Goal: Ask a question

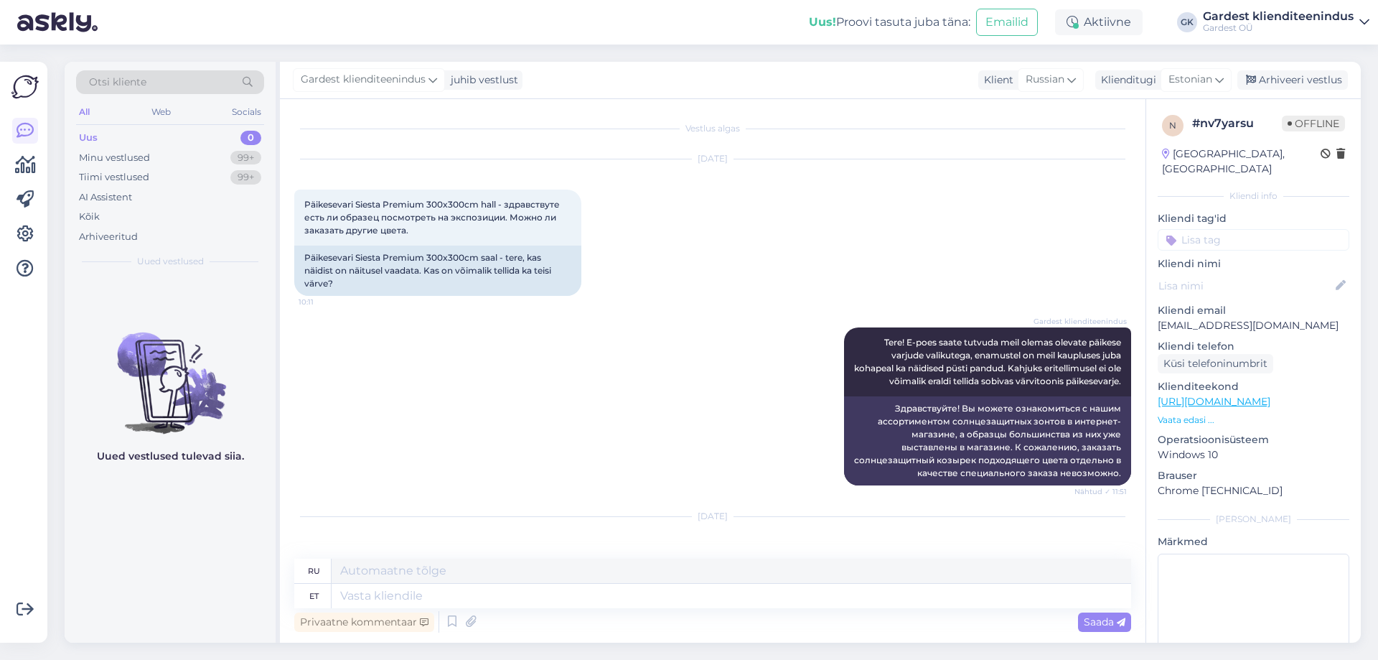
scroll to position [4797, 0]
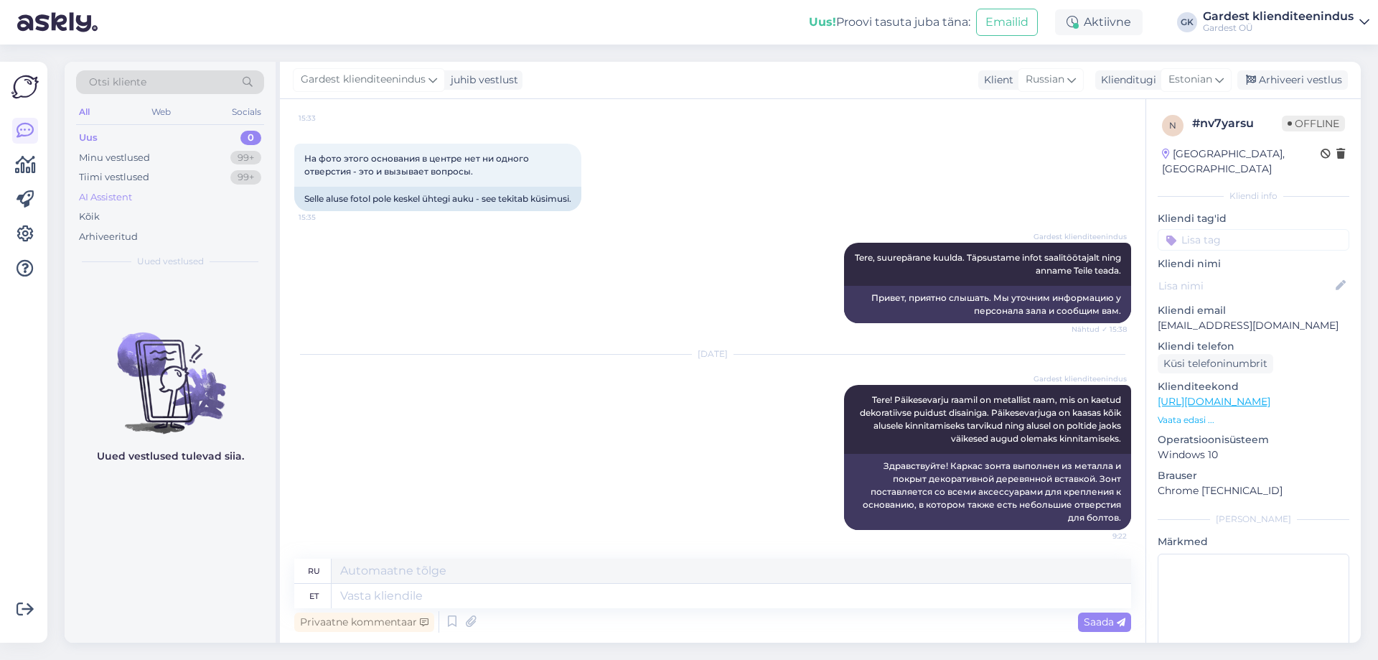
click at [113, 195] on div "AI Assistent" at bounding box center [105, 197] width 53 height 14
click at [77, 217] on div "Kõik" at bounding box center [170, 217] width 188 height 20
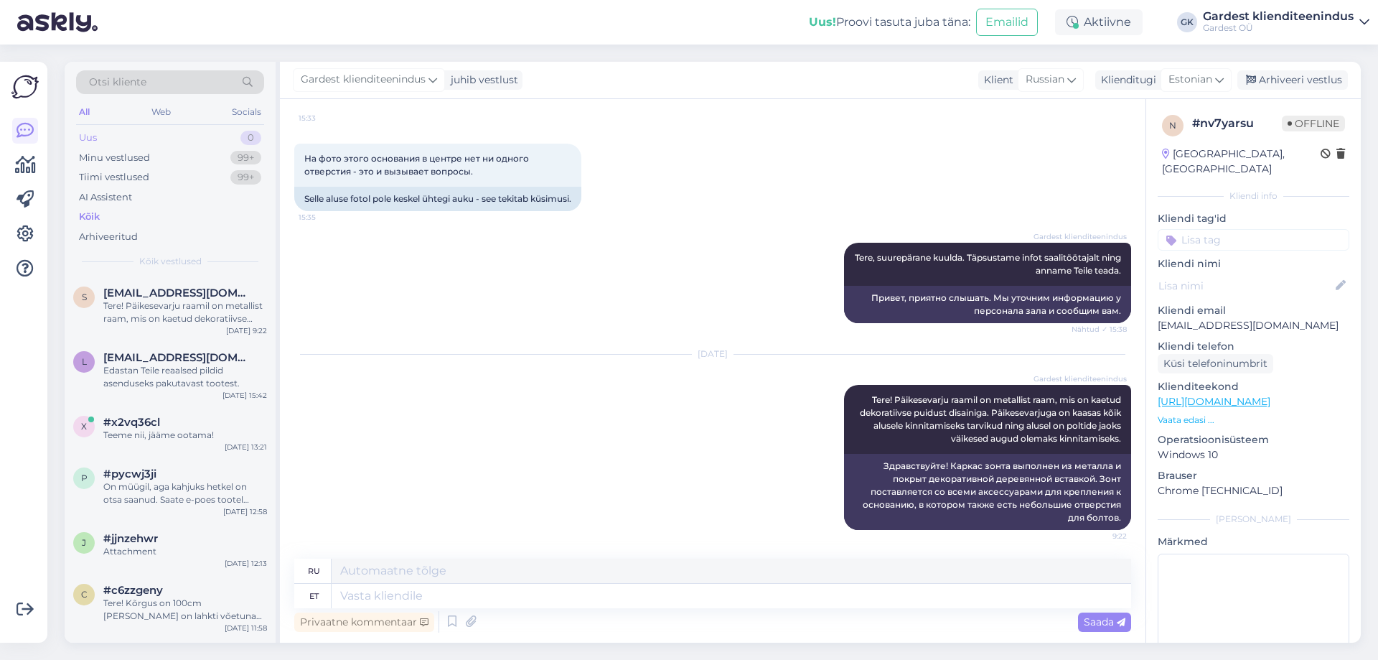
click at [99, 132] on div "Uus 0" at bounding box center [170, 138] width 188 height 20
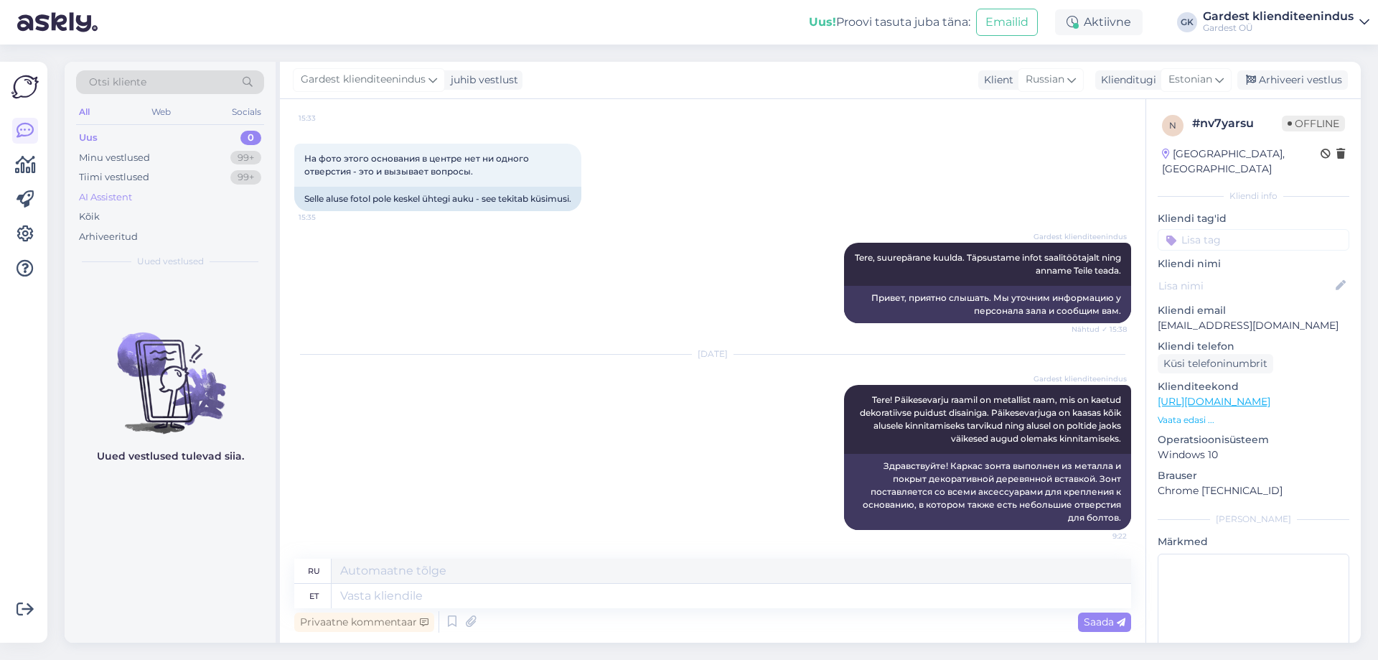
click at [118, 198] on div "AI Assistent" at bounding box center [105, 197] width 53 height 14
click at [116, 214] on div "Kõik" at bounding box center [170, 217] width 188 height 20
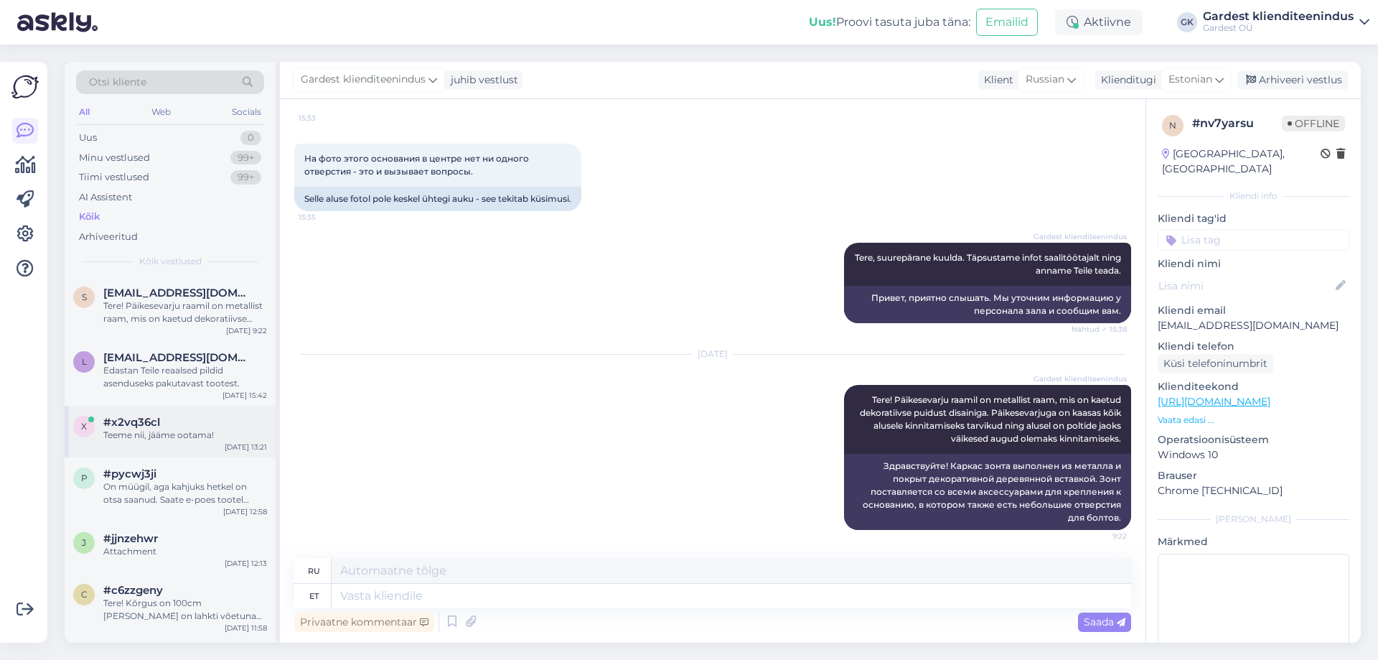
click at [169, 432] on div "Teeme nii, jääme ootama!" at bounding box center [185, 435] width 164 height 13
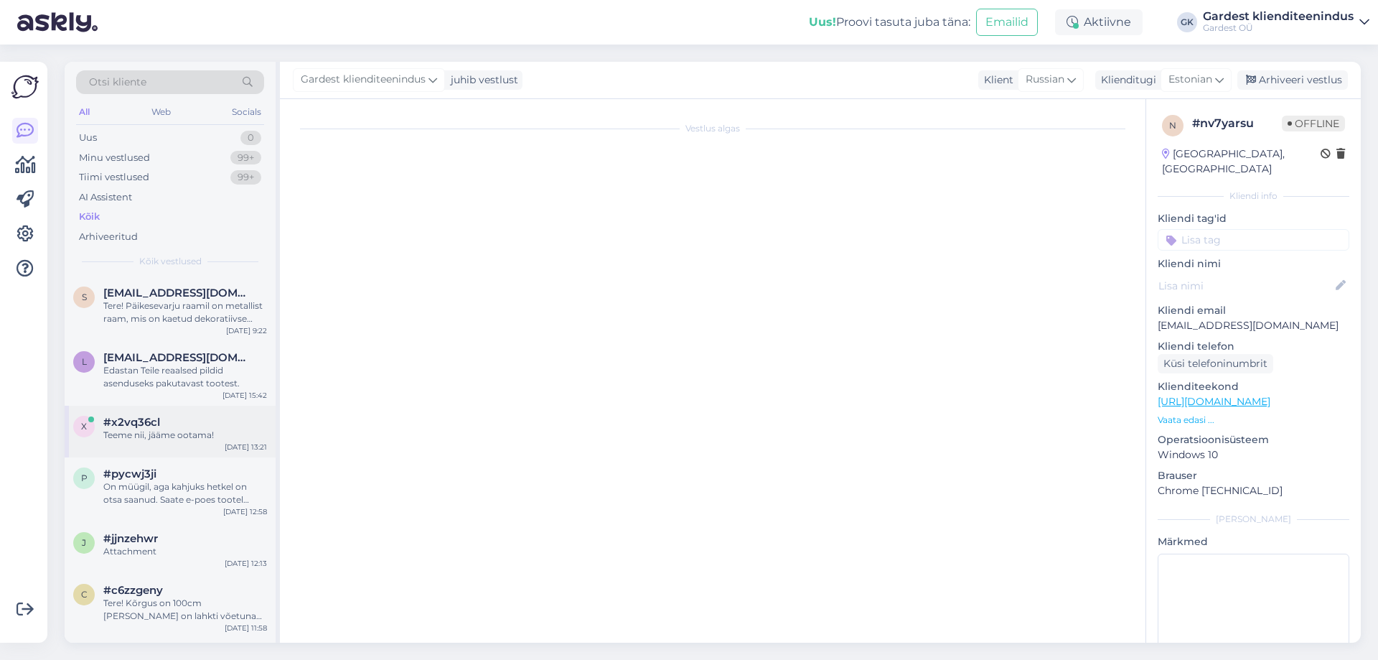
scroll to position [45, 0]
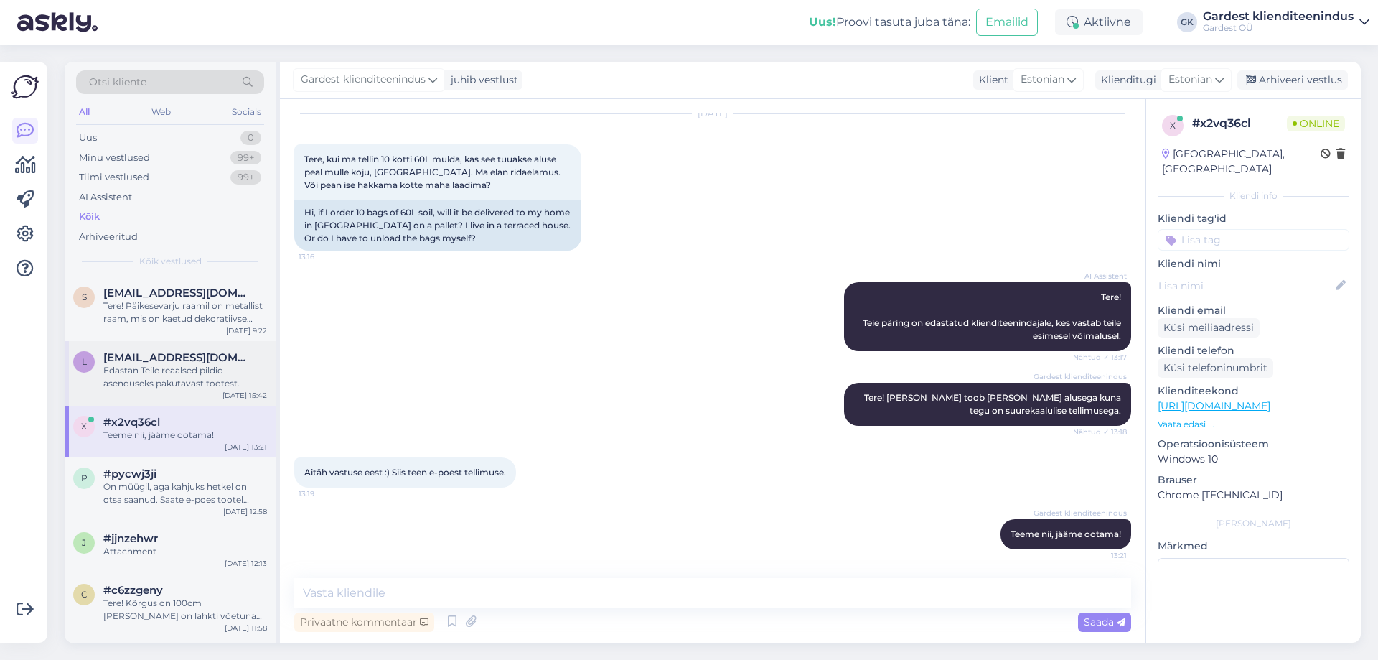
click at [177, 368] on div "Edastan Teile reaalsed pildid asenduseks pakutavast tootest." at bounding box center [185, 377] width 164 height 26
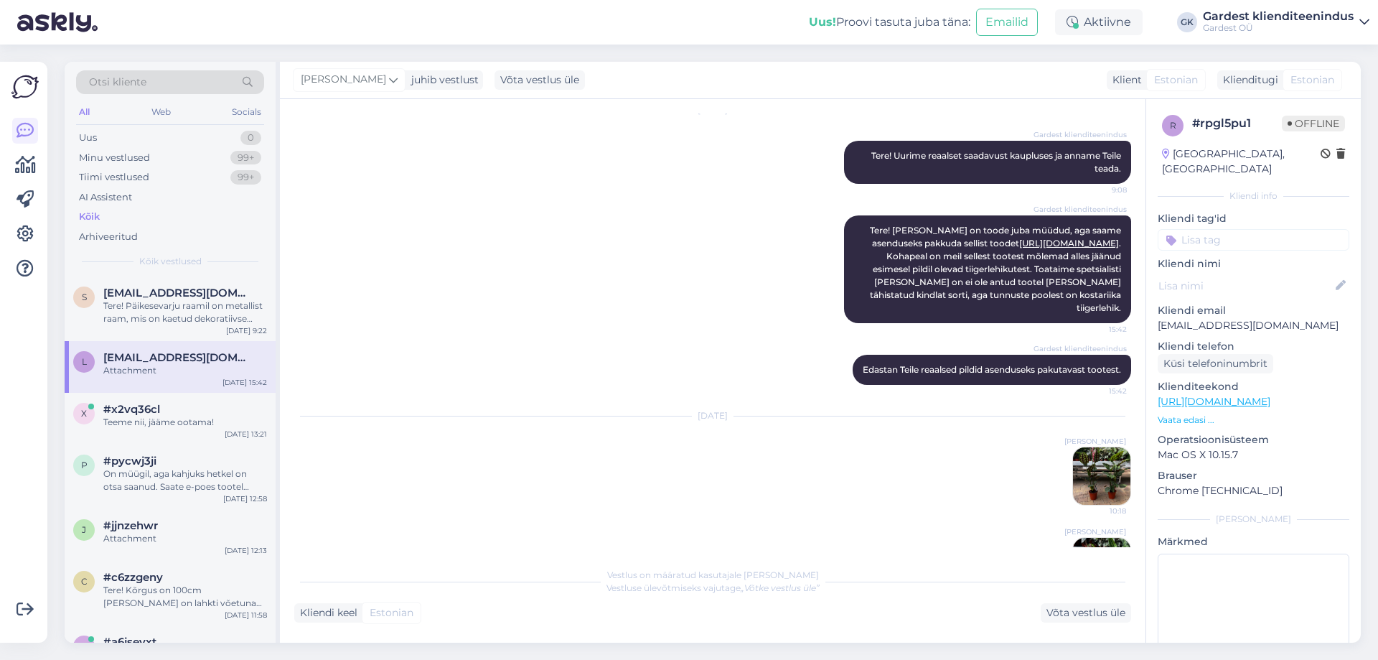
scroll to position [395, 0]
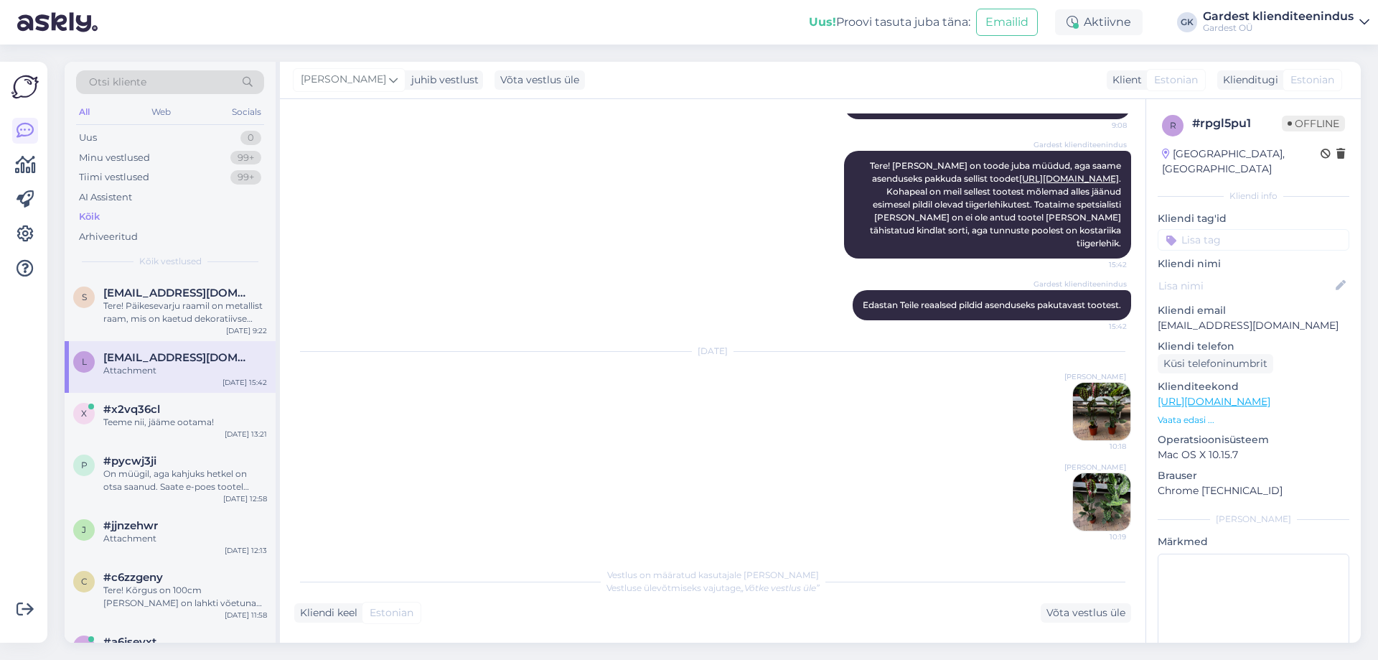
click at [1077, 412] on img at bounding box center [1101, 411] width 57 height 57
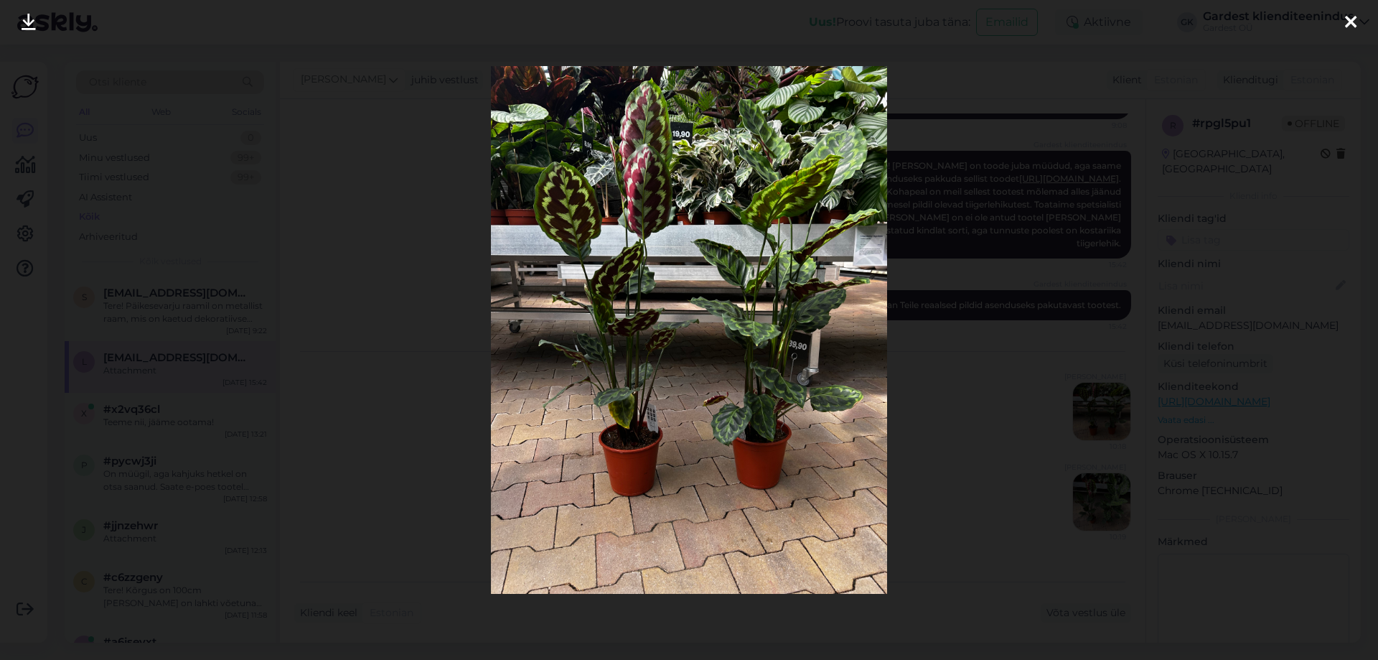
click at [1353, 23] on icon at bounding box center [1350, 23] width 11 height 19
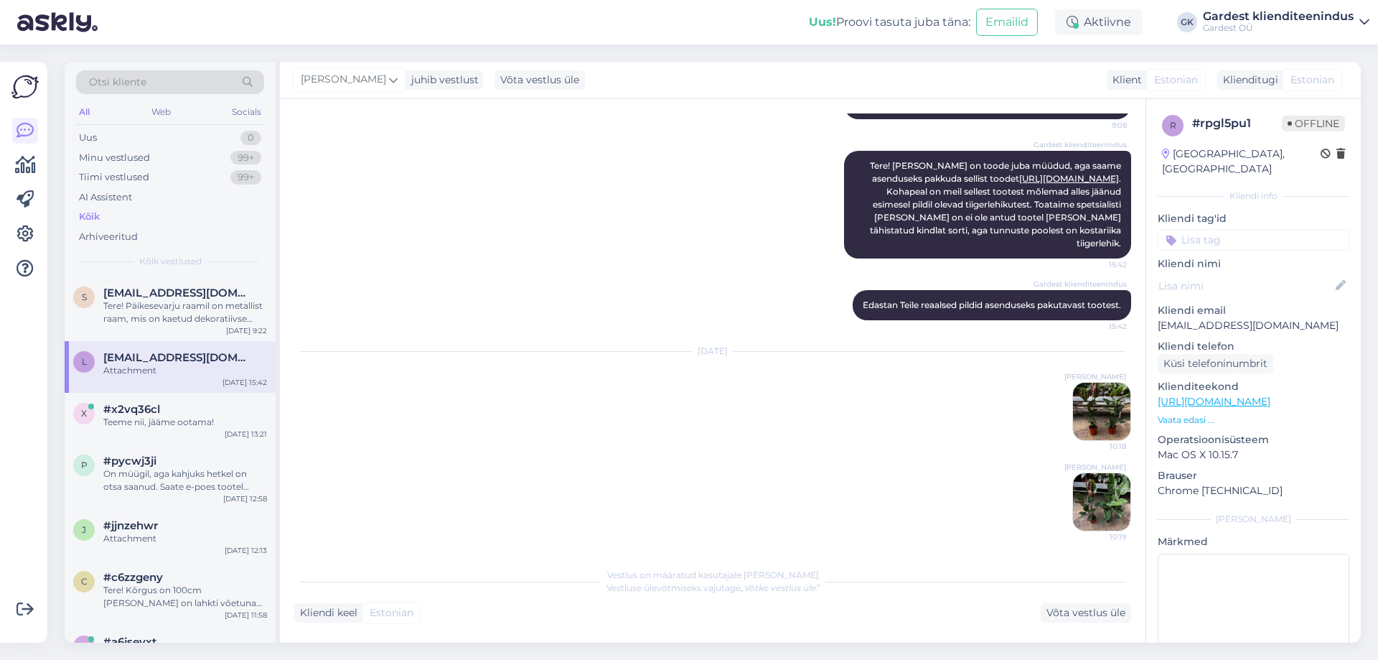
click at [1104, 500] on img at bounding box center [1101, 501] width 57 height 57
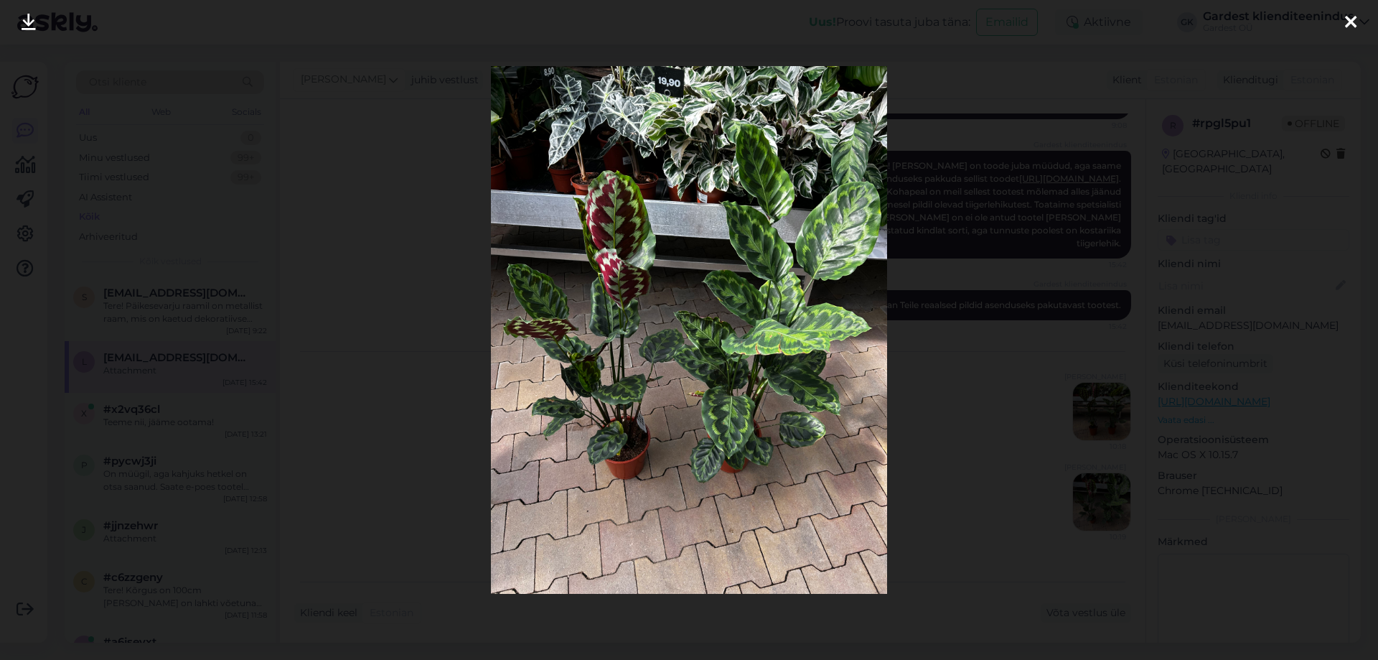
click at [1347, 21] on icon at bounding box center [1350, 23] width 11 height 19
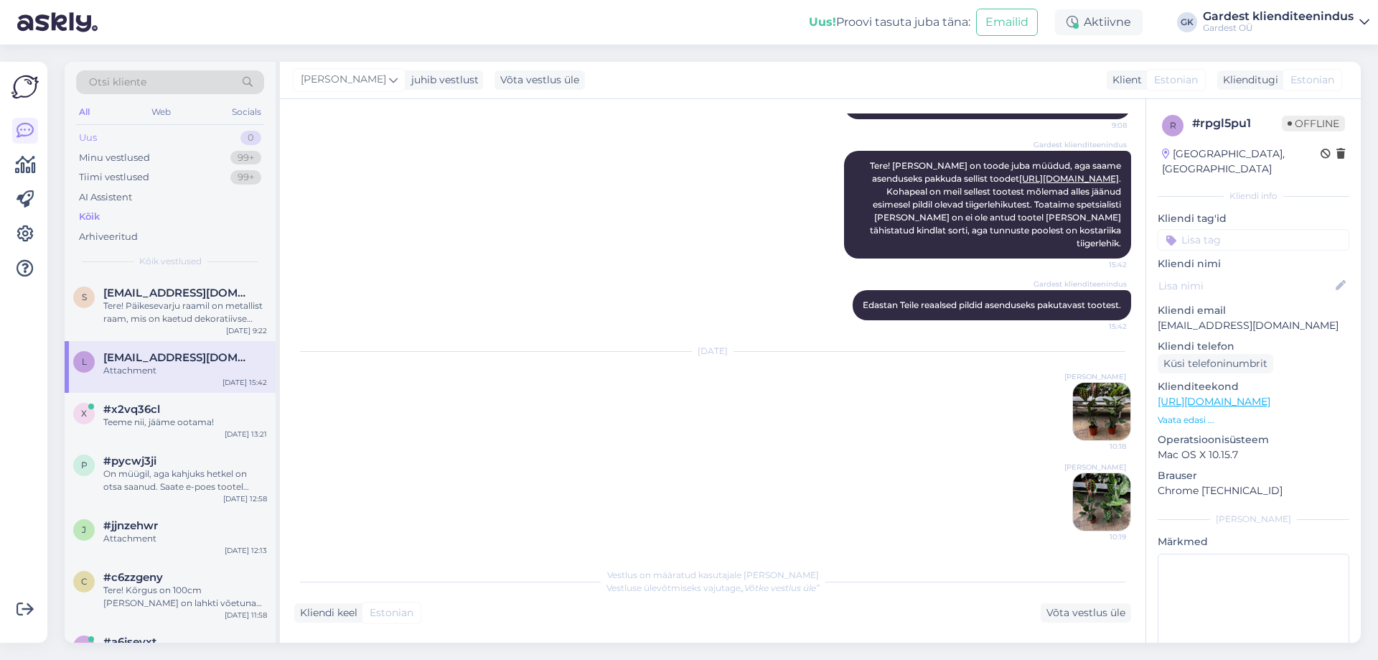
click at [97, 144] on div "Uus" at bounding box center [88, 138] width 18 height 14
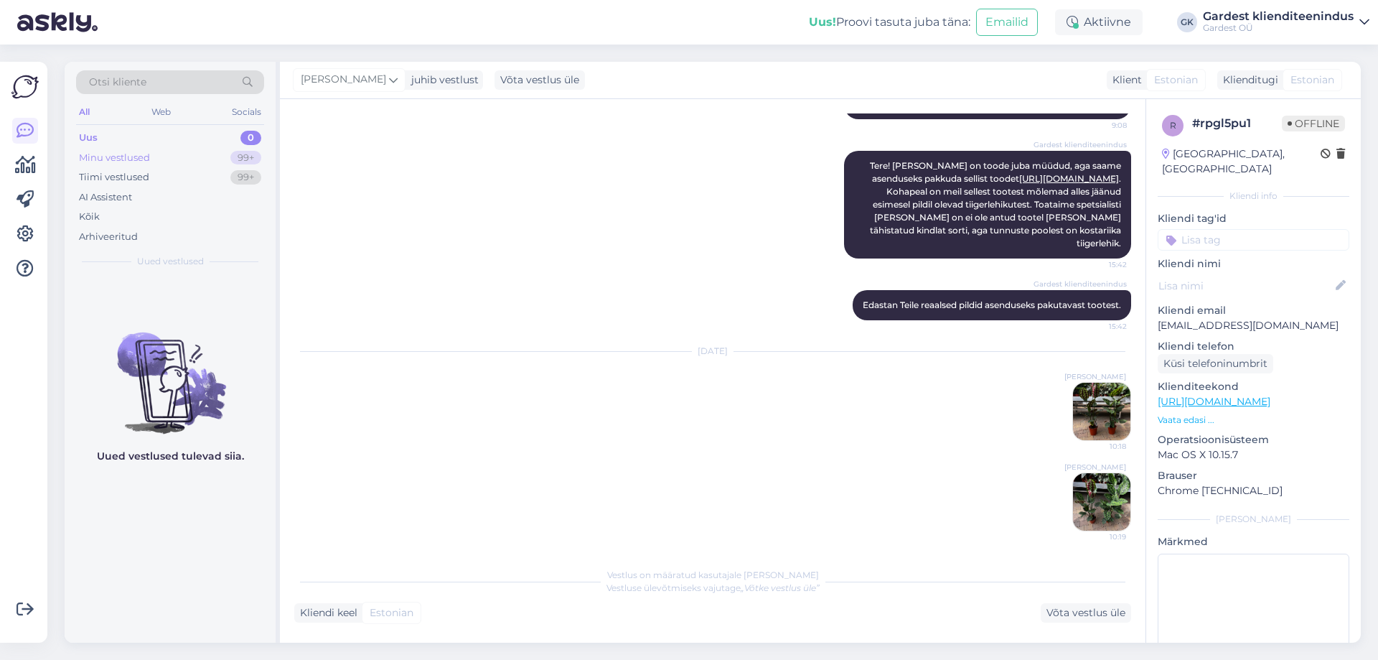
click at [103, 156] on div "Minu vestlused" at bounding box center [114, 158] width 71 height 14
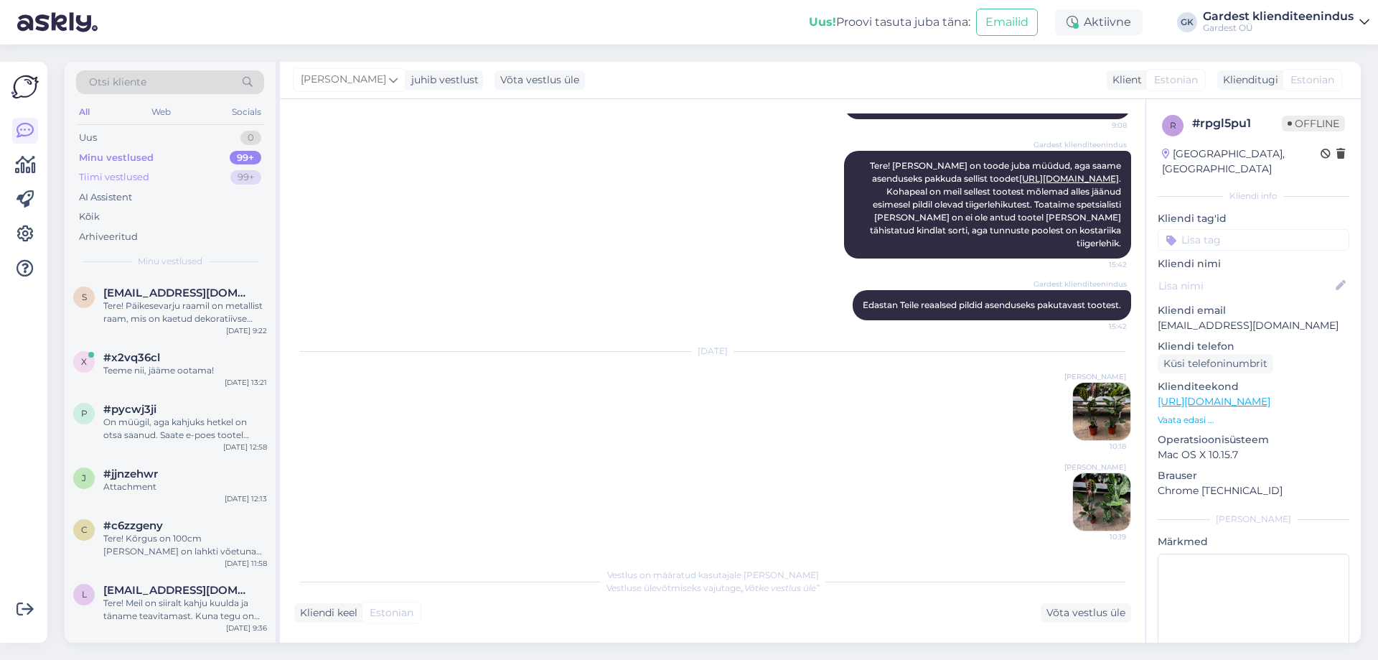
click at [116, 176] on div "Tiimi vestlused" at bounding box center [114, 177] width 70 height 14
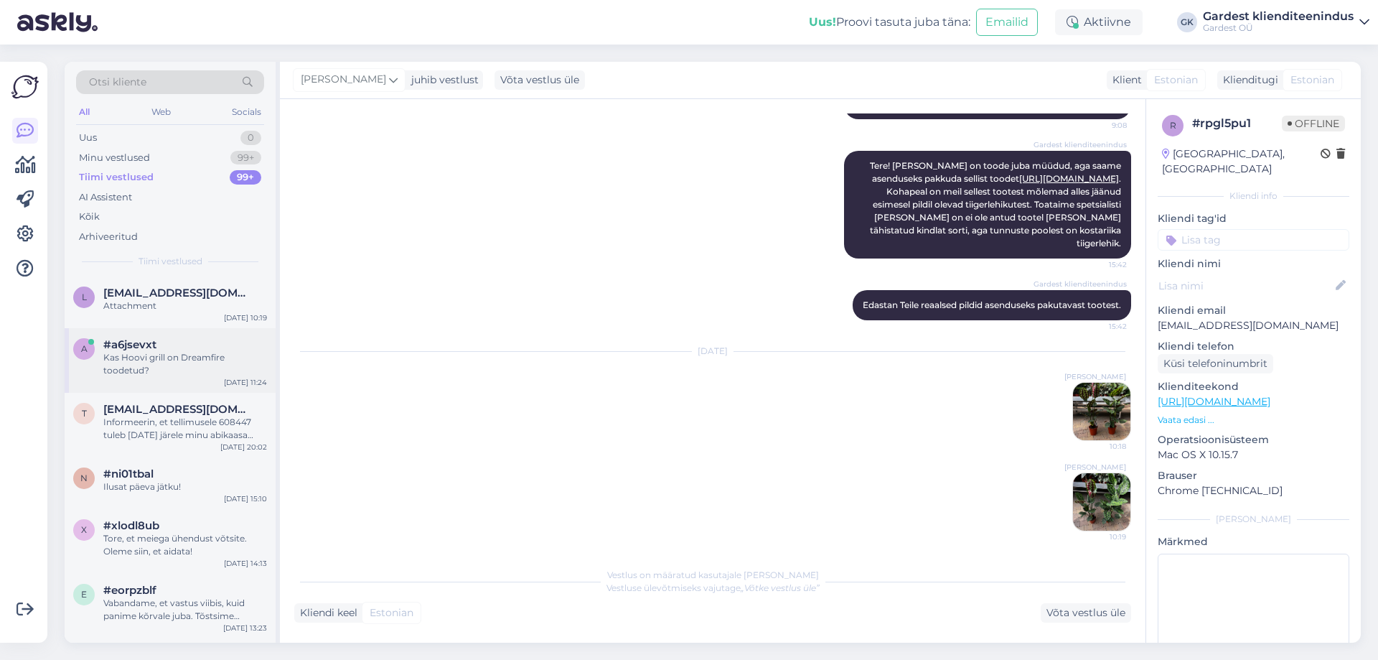
click at [174, 373] on div "Kas Hoovi grill on Dreamfire toodetud?" at bounding box center [185, 364] width 164 height 26
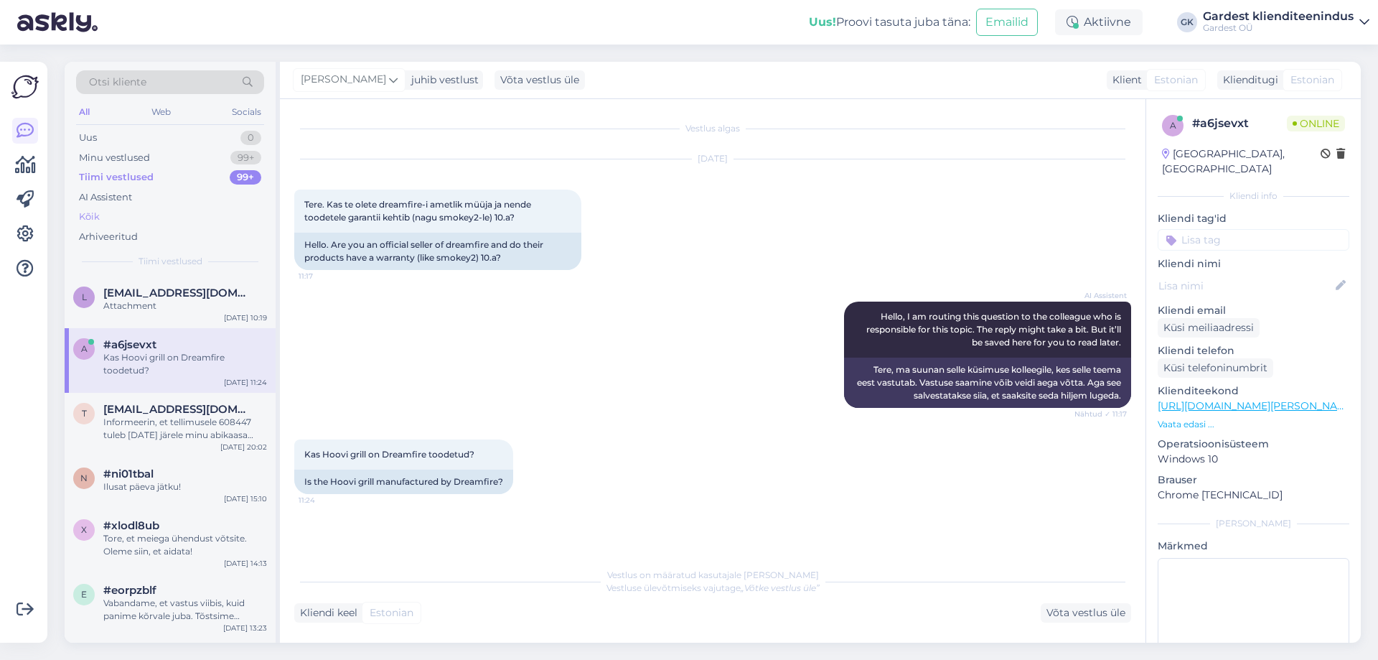
click at [139, 220] on div "Kõik" at bounding box center [170, 217] width 188 height 20
